Goal: Task Accomplishment & Management: Use online tool/utility

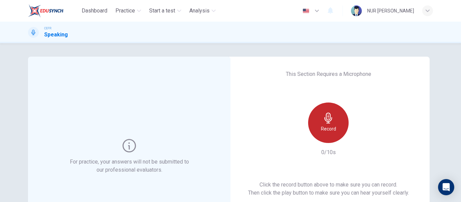
click at [328, 137] on div "Record" at bounding box center [328, 123] width 40 height 40
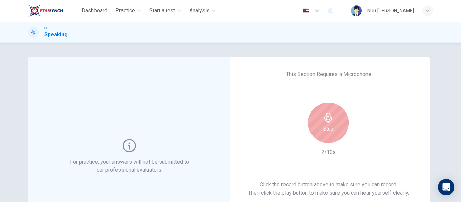
click at [328, 137] on div "Stop" at bounding box center [328, 123] width 40 height 40
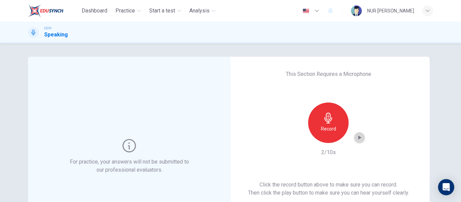
click at [356, 138] on icon "button" at bounding box center [359, 137] width 7 height 7
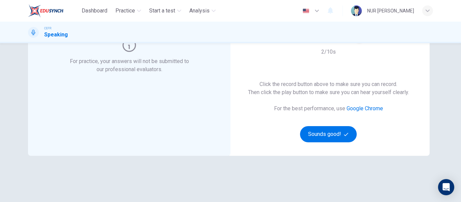
scroll to position [101, 0]
click at [339, 134] on button "Sounds good!" at bounding box center [328, 134] width 57 height 16
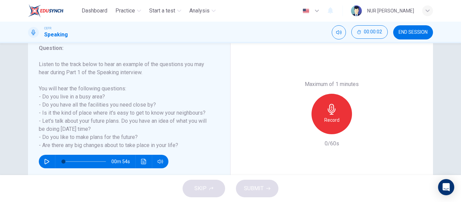
scroll to position [94, 0]
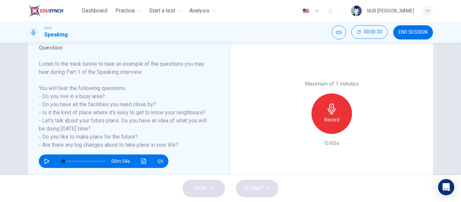
drag, startPoint x: 37, startPoint y: 88, endPoint x: 177, endPoint y: 147, distance: 152.1
click at [177, 147] on h6 "Listen to the track below to hear an example of the questions you may hear duri…" at bounding box center [125, 104] width 172 height 89
click at [330, 107] on icon "button" at bounding box center [331, 109] width 11 height 11
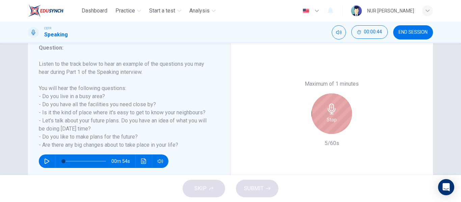
click at [330, 107] on icon "button" at bounding box center [331, 109] width 11 height 11
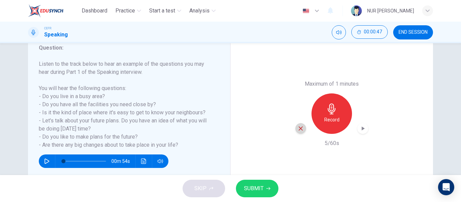
click at [301, 129] on icon "button" at bounding box center [300, 128] width 6 height 6
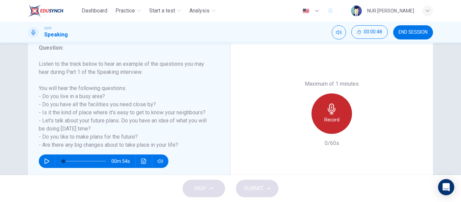
click at [343, 109] on div "Record" at bounding box center [331, 113] width 40 height 40
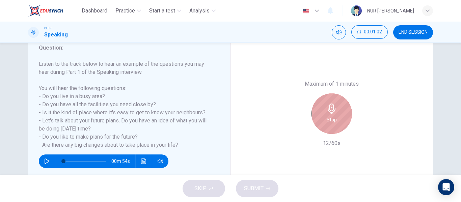
click at [343, 109] on div "Stop" at bounding box center [331, 113] width 40 height 40
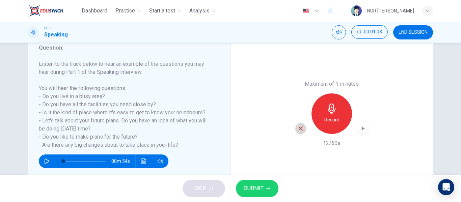
click at [301, 129] on icon "button" at bounding box center [300, 128] width 6 height 6
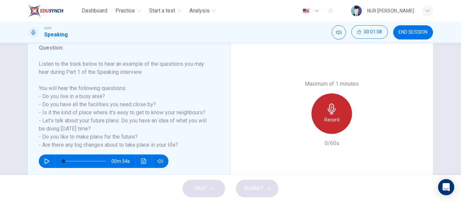
click at [321, 127] on div "Record" at bounding box center [331, 113] width 40 height 40
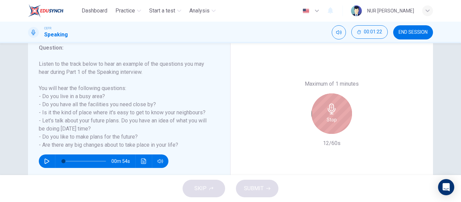
click at [321, 127] on div "Stop" at bounding box center [331, 113] width 40 height 40
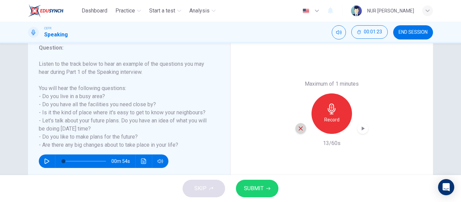
click at [301, 127] on icon "button" at bounding box center [300, 128] width 6 height 6
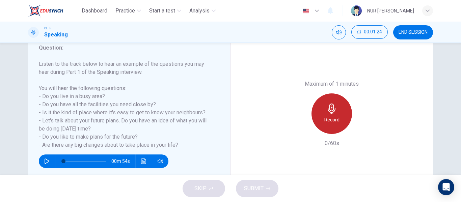
click at [333, 119] on h6 "Record" at bounding box center [331, 120] width 15 height 8
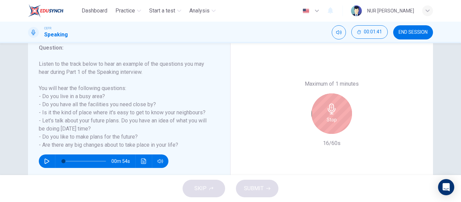
click at [333, 119] on h6 "Stop" at bounding box center [331, 120] width 10 height 8
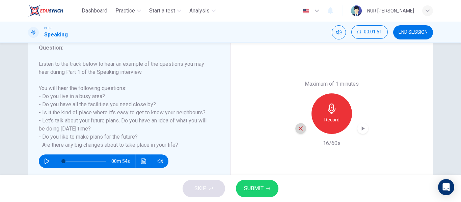
click at [298, 130] on icon "button" at bounding box center [300, 128] width 6 height 6
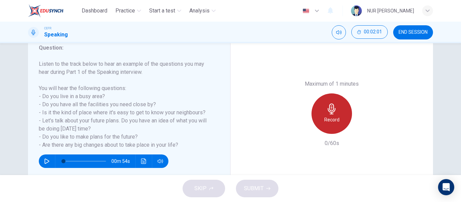
click at [330, 124] on div "Record" at bounding box center [331, 113] width 40 height 40
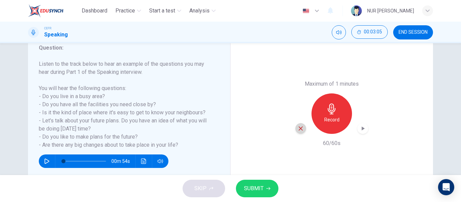
click at [298, 129] on icon "button" at bounding box center [300, 128] width 4 height 4
click at [36, 64] on div "Question : Listen to the track below to hear an example of the questions you ma…" at bounding box center [129, 113] width 202 height 167
drag, startPoint x: 37, startPoint y: 64, endPoint x: 177, endPoint y: 146, distance: 161.9
click at [177, 146] on h6 "Listen to the track below to hear an example of the questions you may hear duri…" at bounding box center [125, 104] width 172 height 89
drag, startPoint x: 177, startPoint y: 146, endPoint x: 60, endPoint y: 78, distance: 135.4
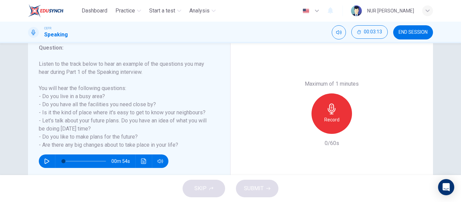
click at [60, 78] on h6 "Listen to the track below to hear an example of the questions you may hear duri…" at bounding box center [125, 104] width 172 height 89
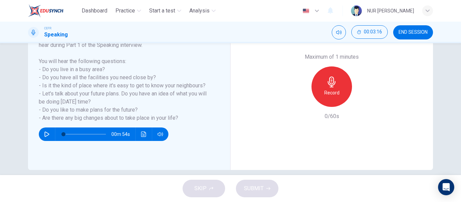
scroll to position [121, 0]
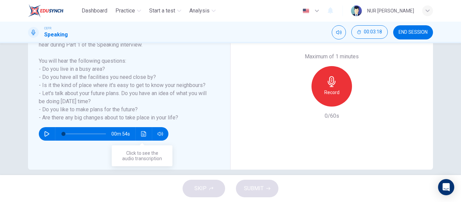
click at [143, 133] on icon "Click to see the audio transcription" at bounding box center [143, 133] width 5 height 5
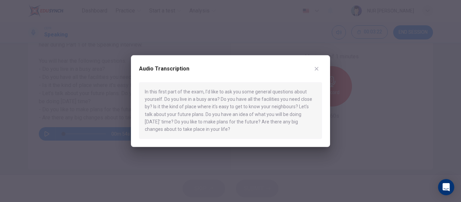
drag, startPoint x: 145, startPoint y: 91, endPoint x: 199, endPoint y: 130, distance: 66.5
click at [199, 130] on div "In this first part of the exam, I'd like to ask you some general questions abou…" at bounding box center [230, 110] width 183 height 57
drag, startPoint x: 199, startPoint y: 130, endPoint x: 143, endPoint y: 92, distance: 67.1
click at [143, 92] on div "In this first part of the exam, I'd like to ask you some general questions abou…" at bounding box center [230, 110] width 183 height 57
click at [314, 72] on button "button" at bounding box center [316, 68] width 11 height 11
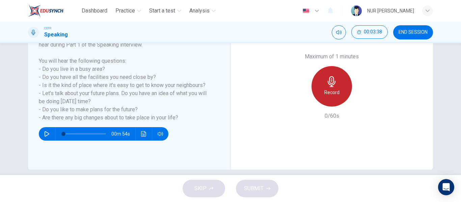
click at [316, 85] on div "Record" at bounding box center [331, 86] width 40 height 40
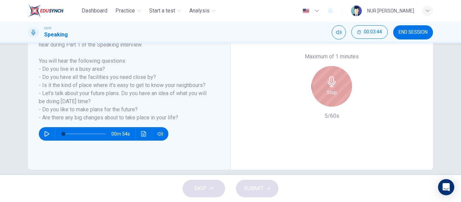
click at [316, 85] on div "Stop" at bounding box center [331, 86] width 40 height 40
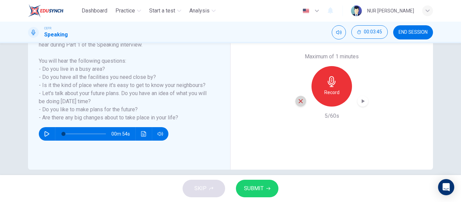
click at [303, 98] on div "button" at bounding box center [300, 101] width 11 height 11
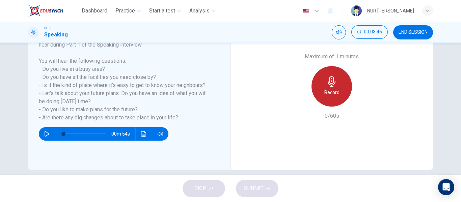
click at [320, 97] on div "Record" at bounding box center [331, 86] width 40 height 40
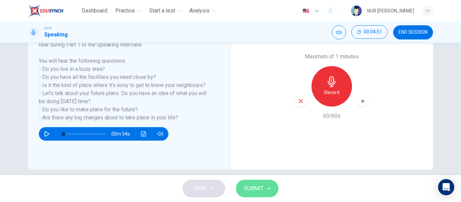
click at [268, 184] on button "SUBMIT" at bounding box center [257, 189] width 42 height 18
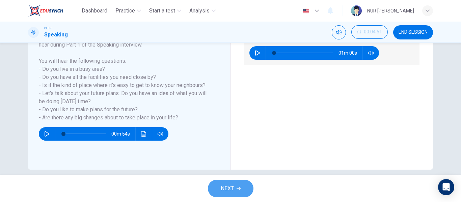
click at [243, 181] on button "NEXT" at bounding box center [231, 189] width 46 height 18
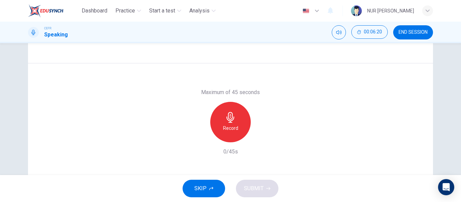
scroll to position [112, 0]
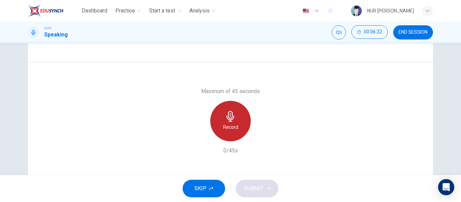
click at [235, 125] on h6 "Record" at bounding box center [230, 127] width 15 height 8
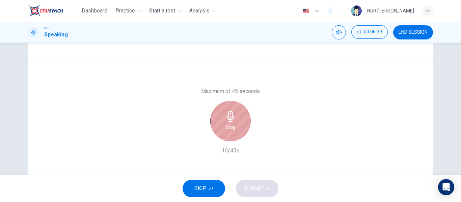
click at [221, 126] on div "Stop" at bounding box center [230, 121] width 40 height 40
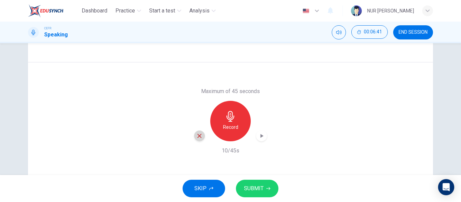
click at [200, 134] on icon "button" at bounding box center [199, 136] width 6 height 6
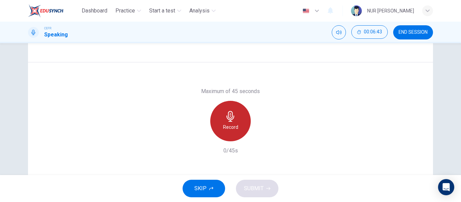
click at [225, 119] on icon "button" at bounding box center [230, 116] width 11 height 11
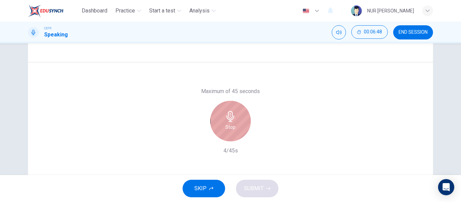
click at [239, 120] on div "Stop" at bounding box center [230, 121] width 40 height 40
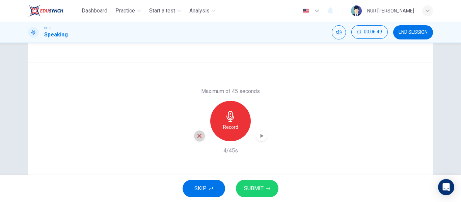
click at [198, 136] on icon "button" at bounding box center [199, 136] width 4 height 4
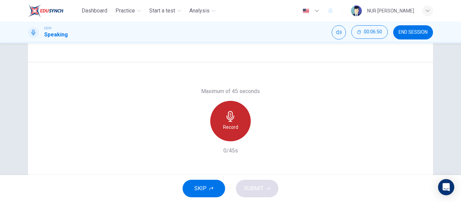
click at [223, 129] on h6 "Record" at bounding box center [230, 127] width 15 height 8
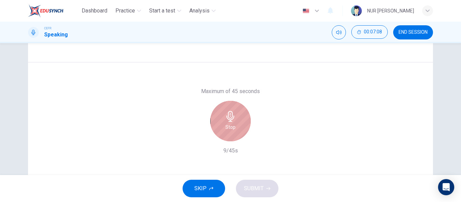
click at [244, 112] on div "Stop" at bounding box center [230, 121] width 40 height 40
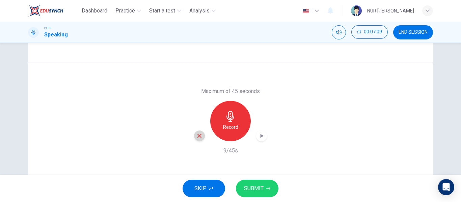
click at [199, 132] on div "button" at bounding box center [199, 136] width 11 height 11
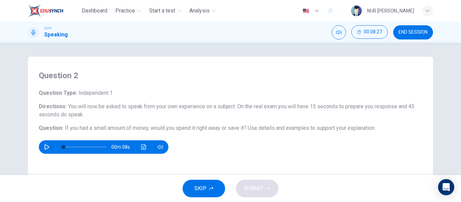
scroll to position [130, 0]
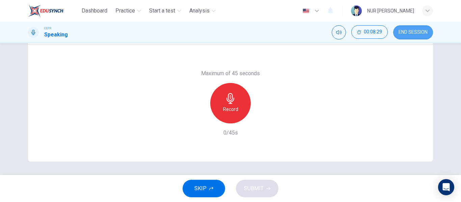
click at [426, 31] on span "END SESSION" at bounding box center [412, 32] width 29 height 5
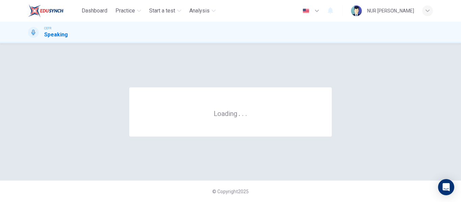
scroll to position [0, 0]
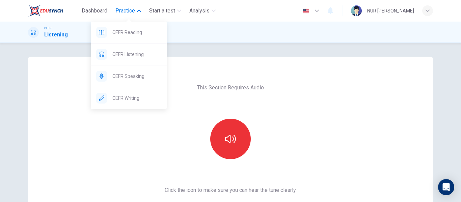
click at [128, 10] on span "Practice" at bounding box center [125, 11] width 20 height 8
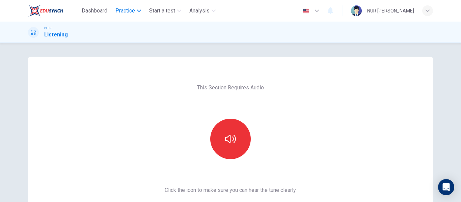
click at [128, 10] on span "Practice" at bounding box center [125, 11] width 20 height 8
